Goal: Task Accomplishment & Management: Use online tool/utility

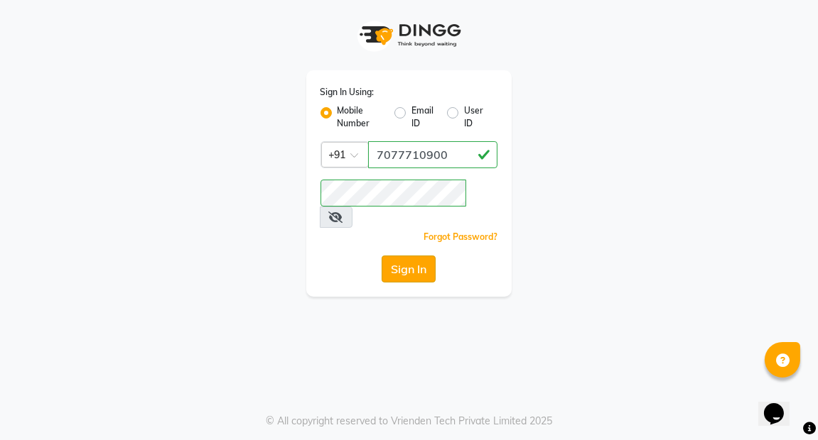
click at [410, 256] on button "Sign In" at bounding box center [408, 269] width 54 height 27
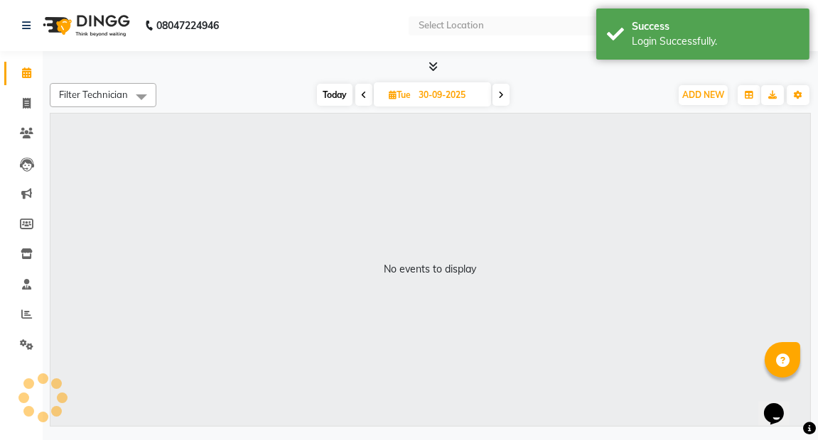
select select "en"
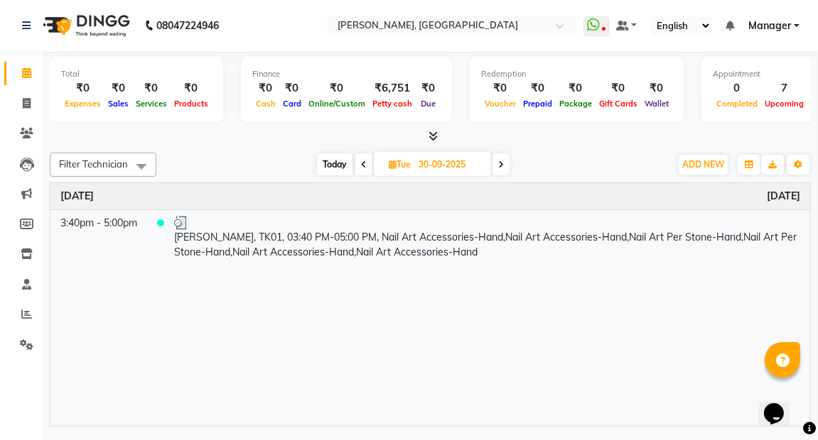
click at [433, 134] on icon at bounding box center [432, 136] width 9 height 11
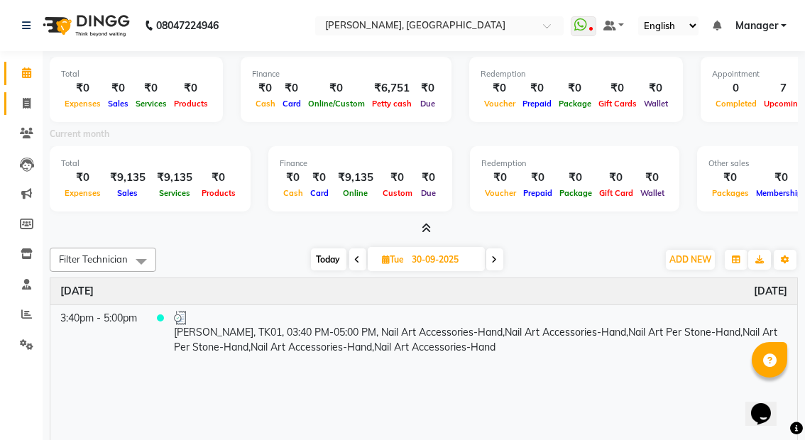
click at [25, 100] on icon at bounding box center [27, 103] width 8 height 11
select select "service"
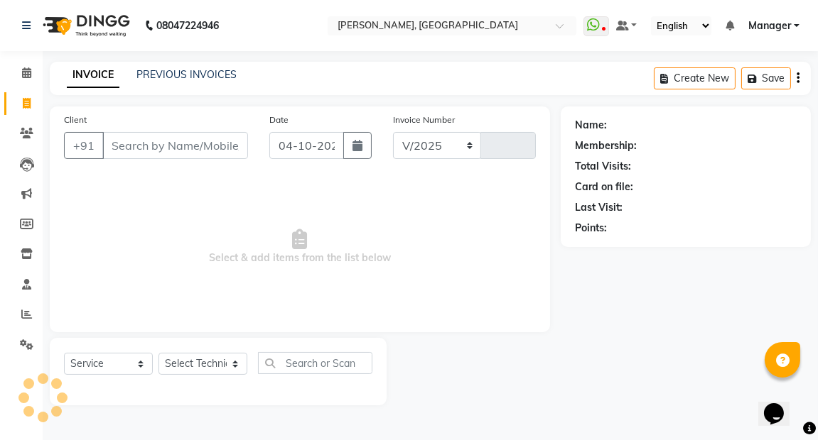
select select "8974"
type input "0028"
click at [22, 75] on icon at bounding box center [26, 72] width 9 height 11
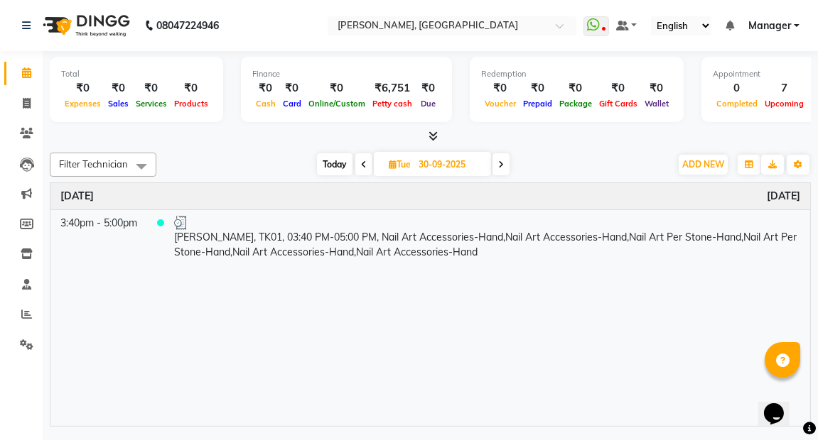
click at [499, 163] on icon at bounding box center [501, 165] width 6 height 9
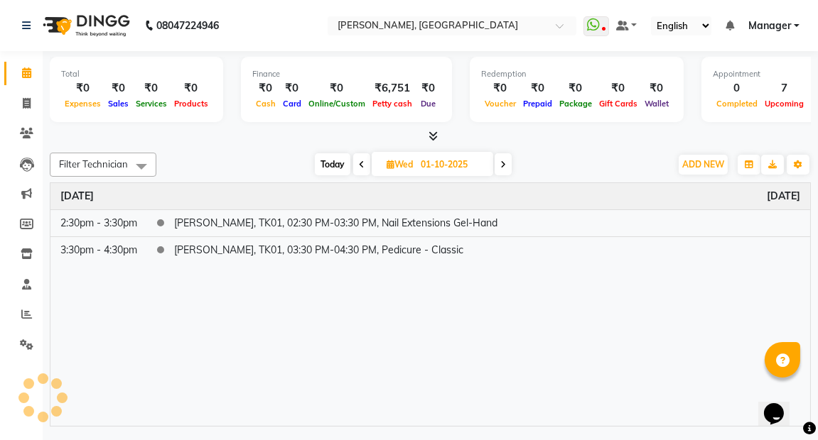
click at [499, 163] on span at bounding box center [502, 164] width 17 height 22
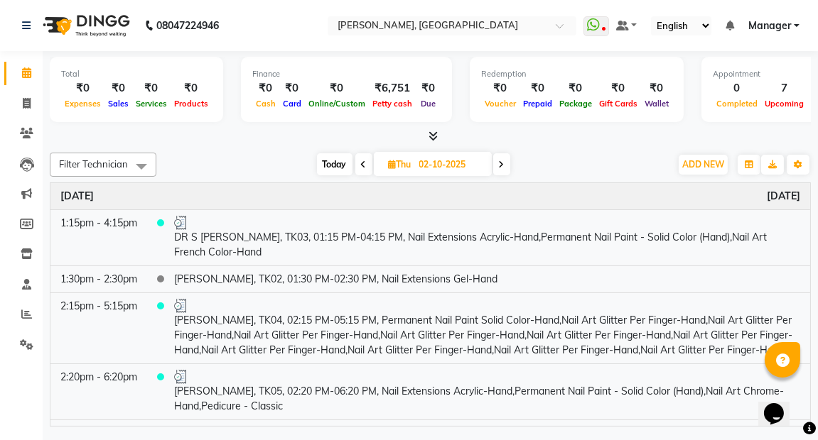
click at [499, 163] on span at bounding box center [501, 164] width 17 height 22
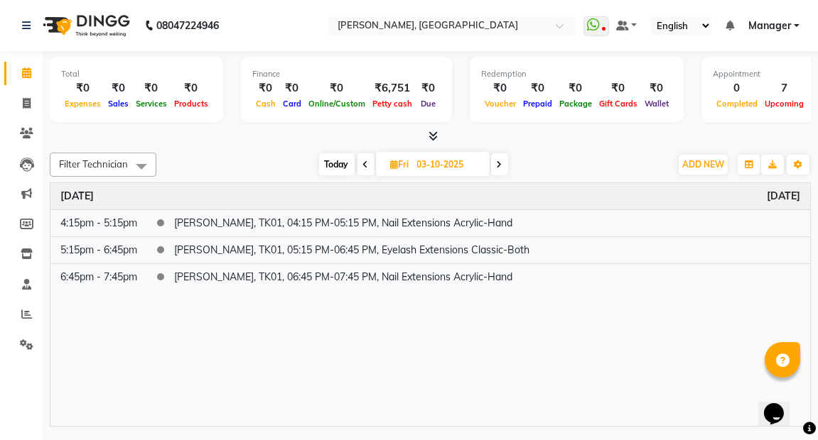
click at [499, 165] on icon at bounding box center [499, 165] width 6 height 9
type input "04-10-2025"
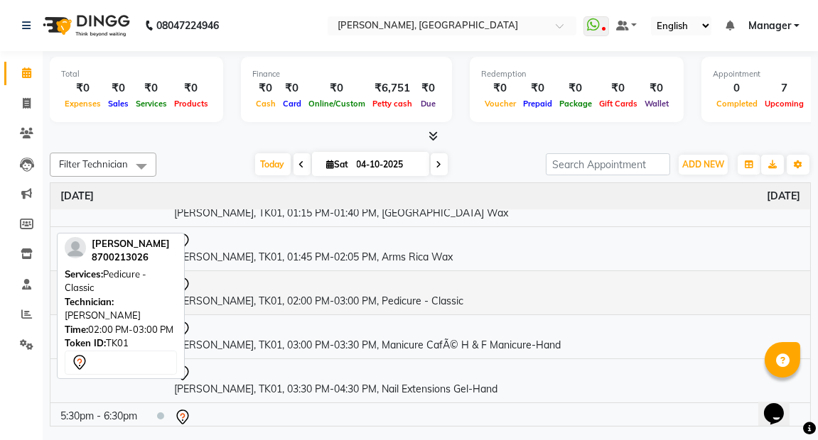
scroll to position [89, 0]
